Goal: Task Accomplishment & Management: Manage account settings

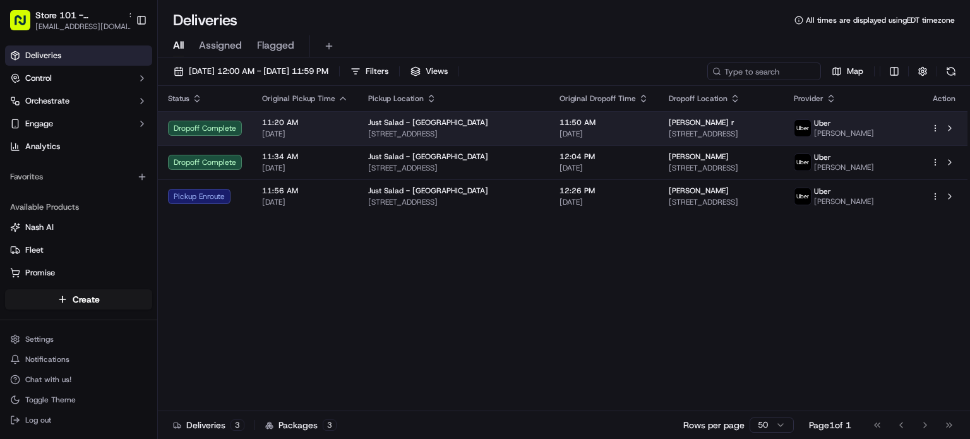
click at [745, 130] on span "[STREET_ADDRESS]" at bounding box center [721, 134] width 105 height 10
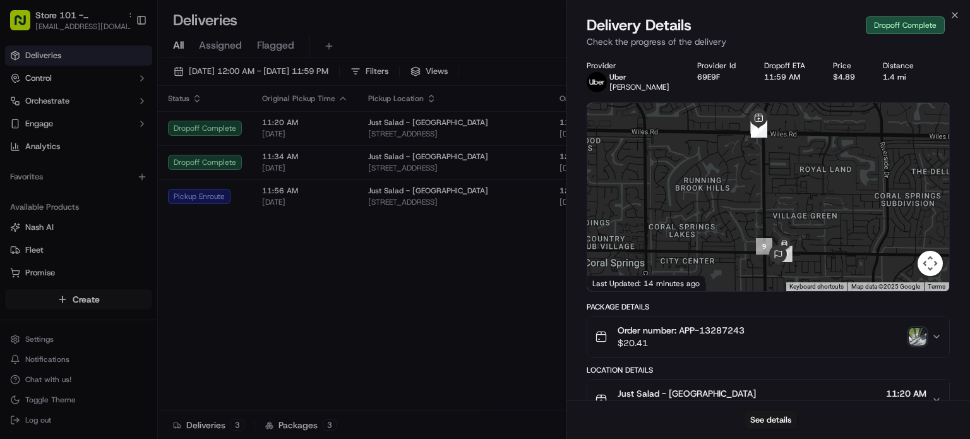
click at [924, 336] on img "button" at bounding box center [918, 337] width 18 height 18
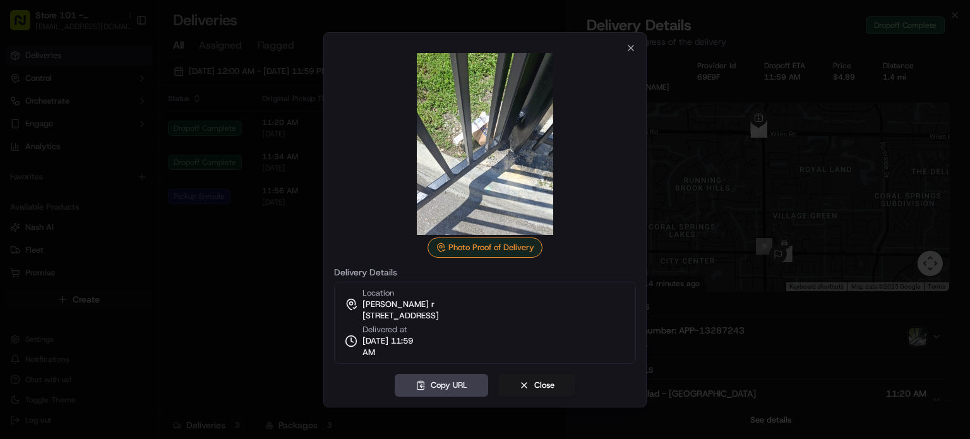
click at [99, 236] on div at bounding box center [485, 219] width 970 height 439
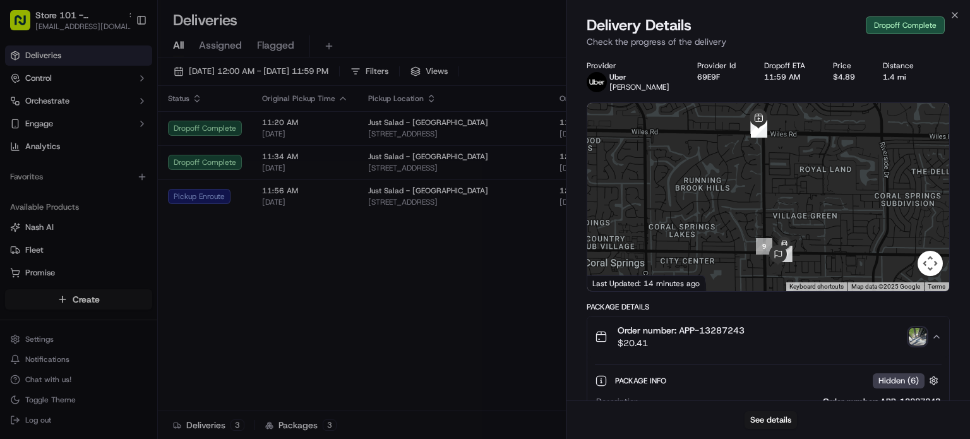
click at [920, 336] on img "button" at bounding box center [918, 337] width 18 height 18
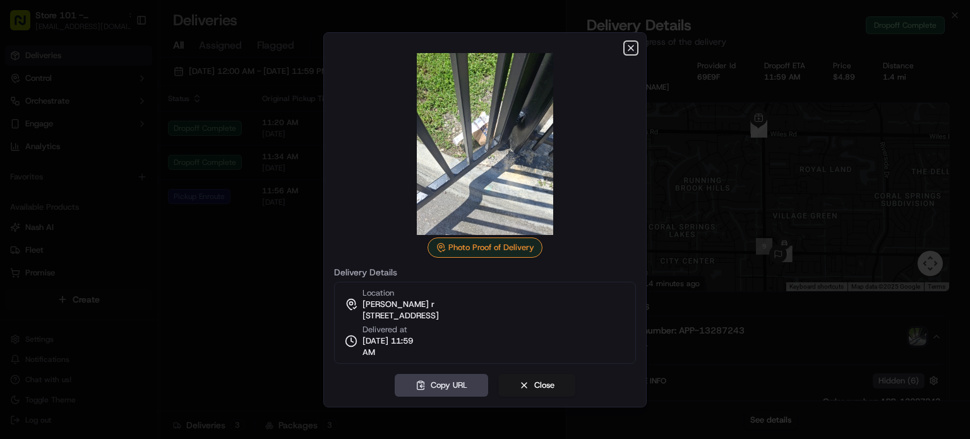
click at [634, 50] on icon "button" at bounding box center [631, 48] width 10 height 10
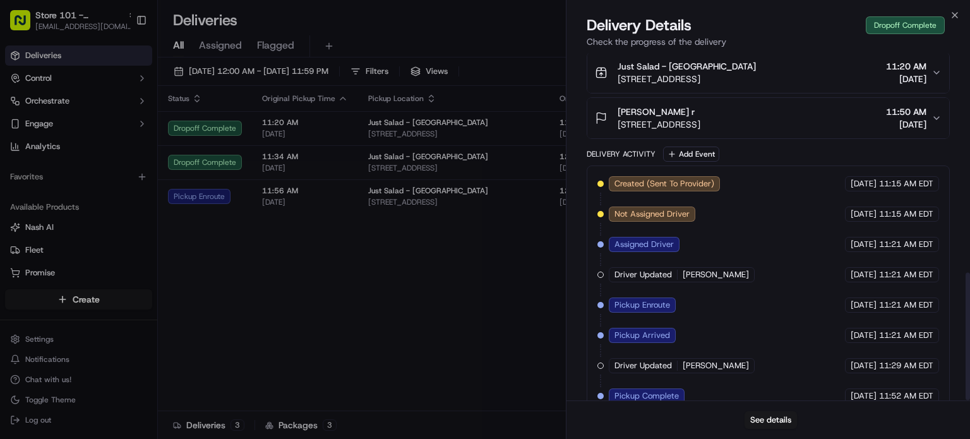
scroll to position [596, 0]
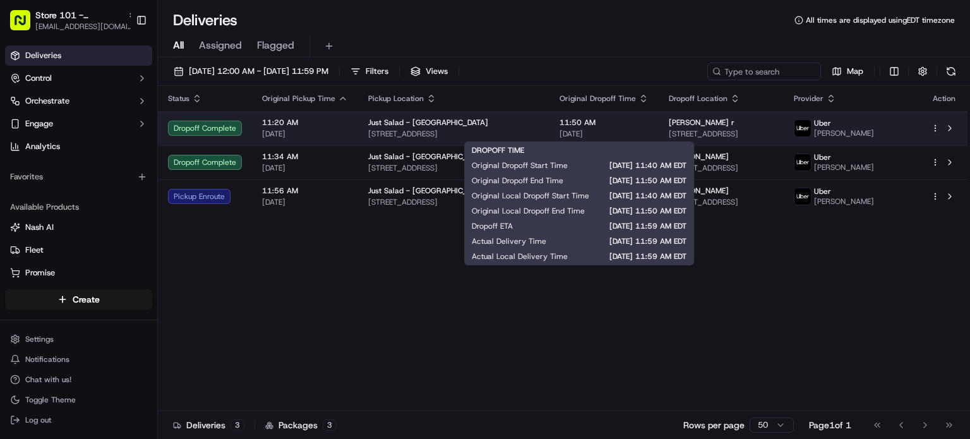
click at [601, 133] on span "[DATE]" at bounding box center [604, 134] width 89 height 10
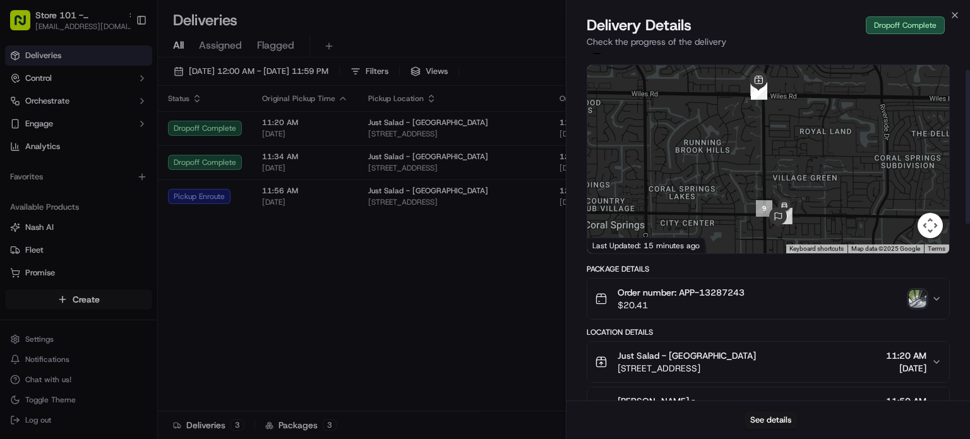
scroll to position [38, 0]
drag, startPoint x: 754, startPoint y: 296, endPoint x: 702, endPoint y: 293, distance: 51.9
drag, startPoint x: 702, startPoint y: 293, endPoint x: 758, endPoint y: 298, distance: 55.8
click at [758, 298] on div "Order number: APP-13287243 $20.41" at bounding box center [763, 298] width 337 height 25
click at [753, 289] on div "Order number: APP-13287243 $20.41" at bounding box center [763, 298] width 337 height 25
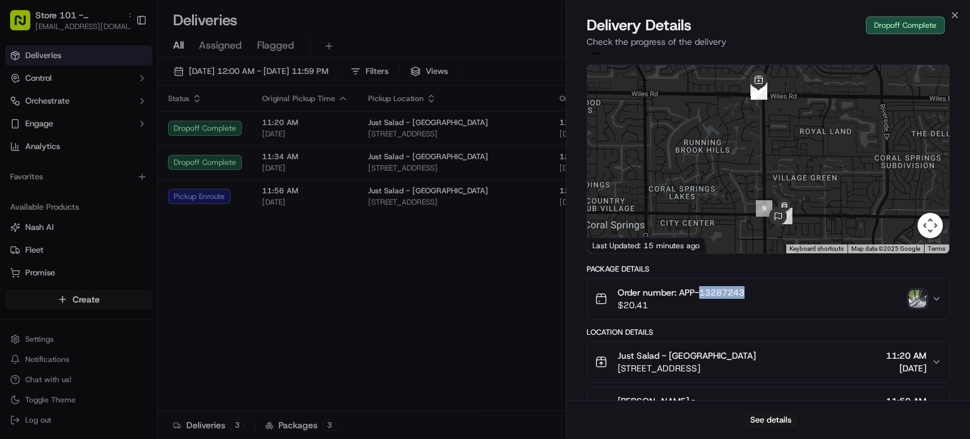
drag, startPoint x: 753, startPoint y: 289, endPoint x: 700, endPoint y: 292, distance: 53.1
click at [700, 292] on div "Order number: APP-13287243 $20.41" at bounding box center [763, 298] width 337 height 25
copy span "13287243"
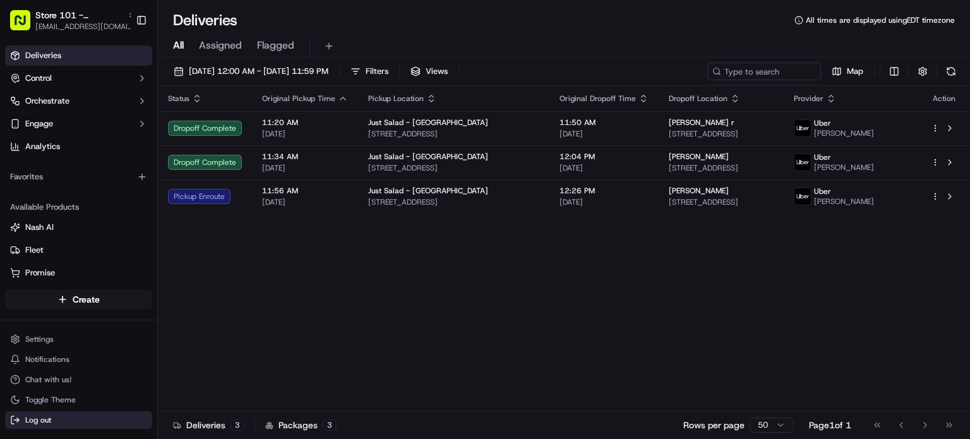
click at [96, 426] on button "Log out" at bounding box center [78, 420] width 147 height 18
